Goal: Task Accomplishment & Management: Use online tool/utility

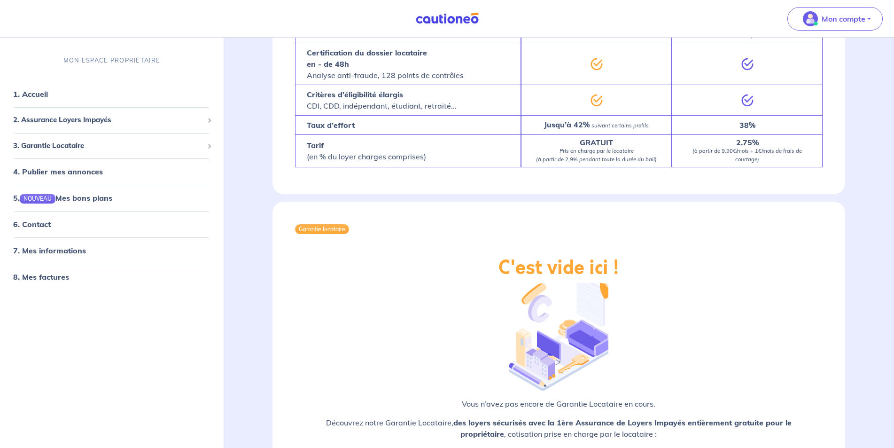
scroll to position [990, 0]
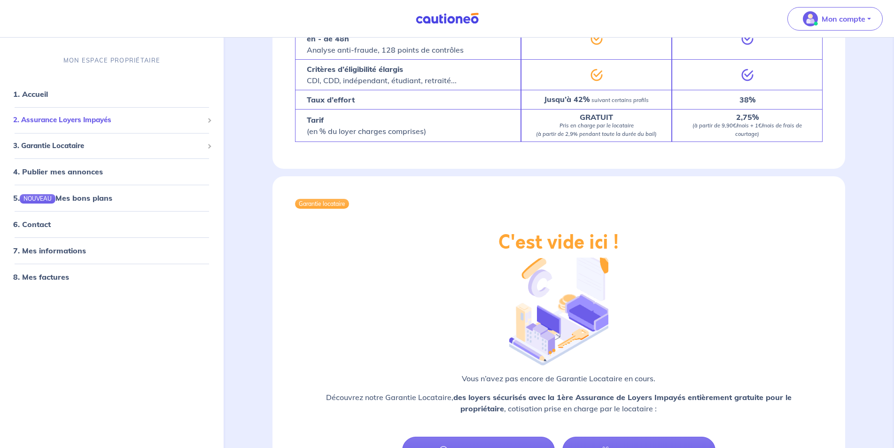
click at [38, 122] on span "2. Assurance Loyers Impayés" at bounding box center [108, 120] width 190 height 11
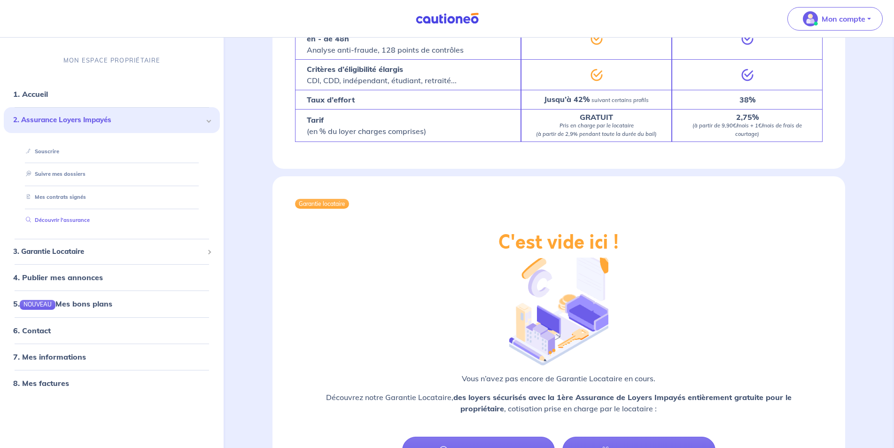
click at [47, 219] on link "Découvrir l'assurance" at bounding box center [56, 220] width 68 height 7
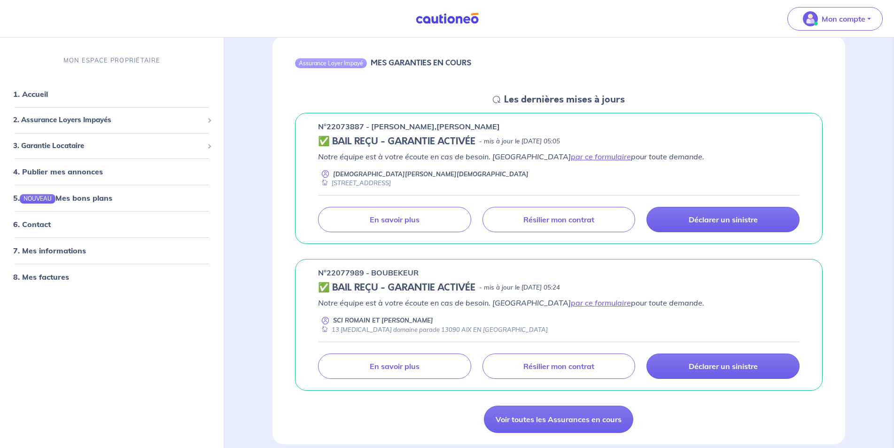
scroll to position [132, 0]
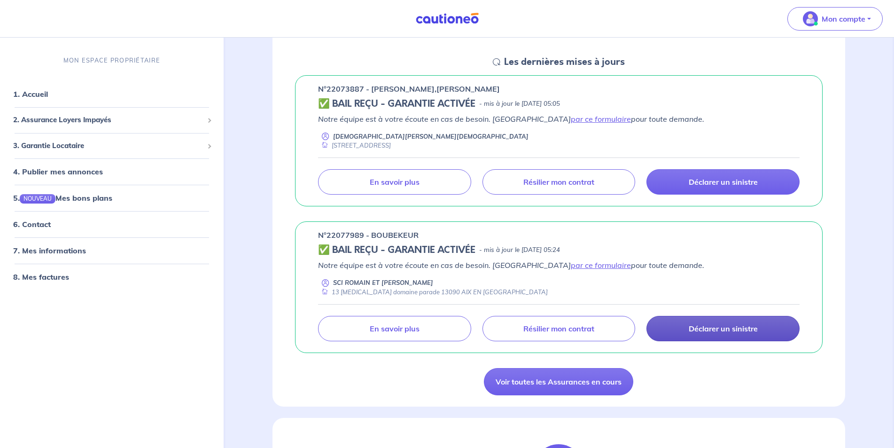
click at [679, 331] on link "Déclarer un sinistre" at bounding box center [723, 328] width 153 height 25
